Goal: Task Accomplishment & Management: Manage account settings

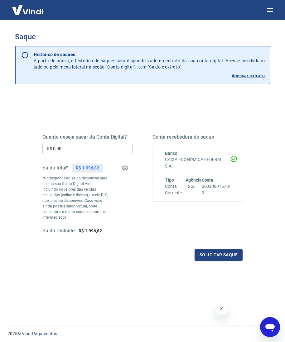
click at [95, 150] on input "R$ 0,00" at bounding box center [87, 149] width 90 height 12
click at [59, 150] on input "R$ 170,00" at bounding box center [87, 149] width 90 height 12
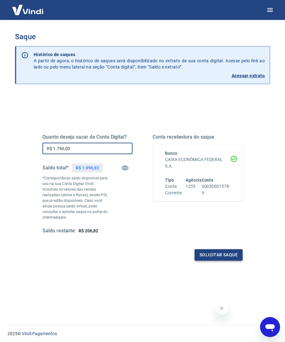
type input "R$ 1.790,00"
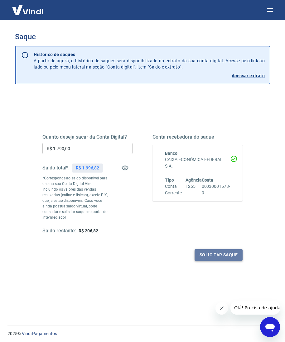
click at [228, 249] on button "Solicitar saque" at bounding box center [218, 255] width 48 height 12
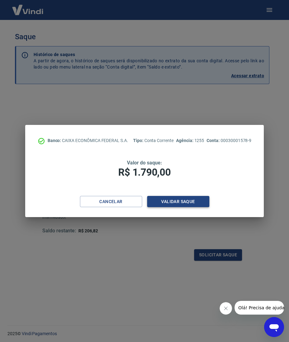
click at [173, 201] on button "Validar saque" at bounding box center [178, 202] width 62 height 12
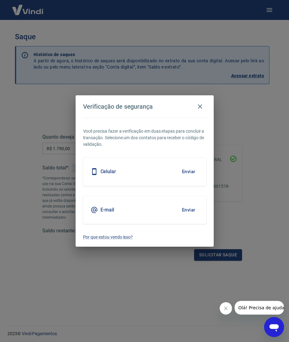
click at [194, 169] on button "Enviar" at bounding box center [189, 171] width 20 height 13
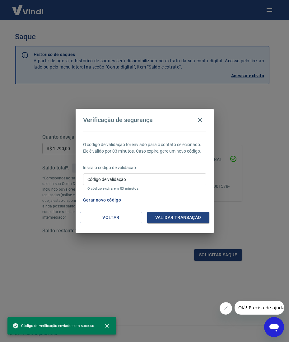
click at [187, 180] on input "Código de validação" at bounding box center [144, 179] width 123 height 12
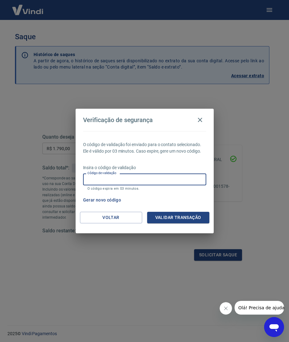
click at [175, 183] on input "Código de validação" at bounding box center [144, 179] width 123 height 12
click at [178, 180] on input "Código de validação" at bounding box center [144, 179] width 123 height 12
type input "118242"
click at [190, 215] on button "Validar transação" at bounding box center [178, 218] width 62 height 12
